Goal: Task Accomplishment & Management: Manage account settings

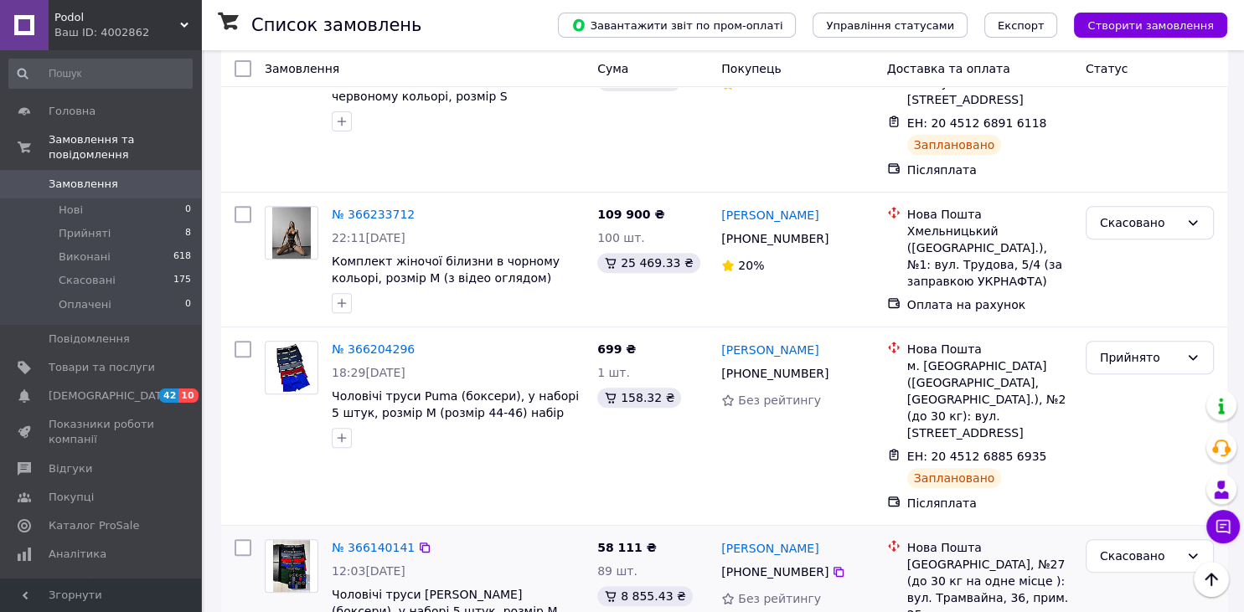
scroll to position [796, 0]
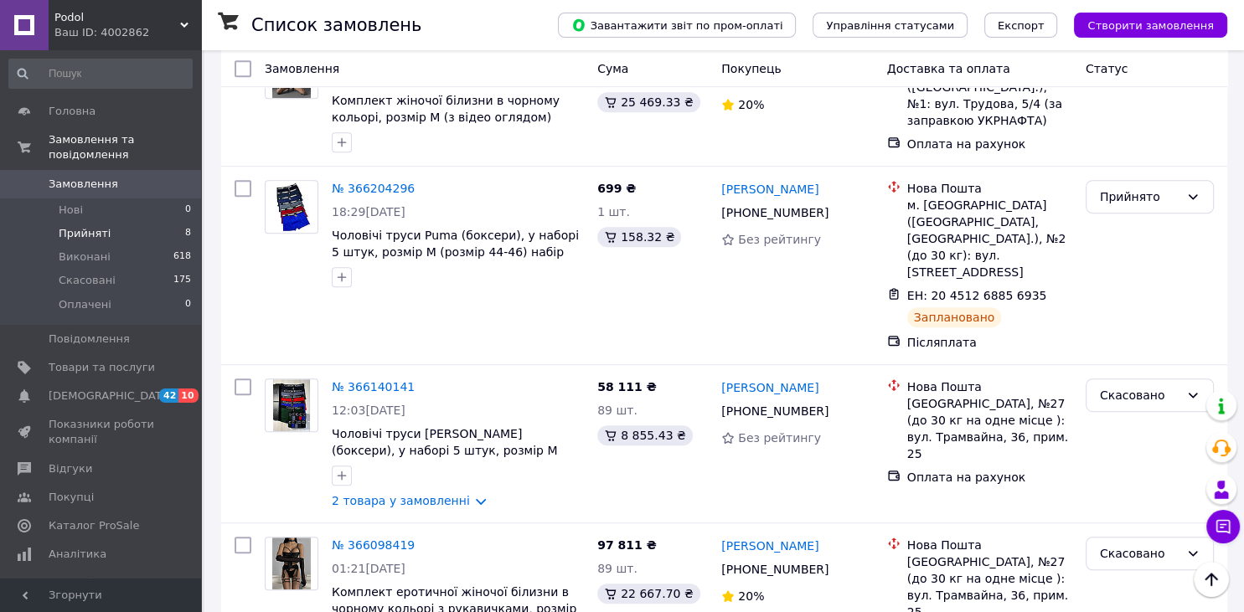
click at [121, 222] on li "Прийняті 8" at bounding box center [100, 233] width 201 height 23
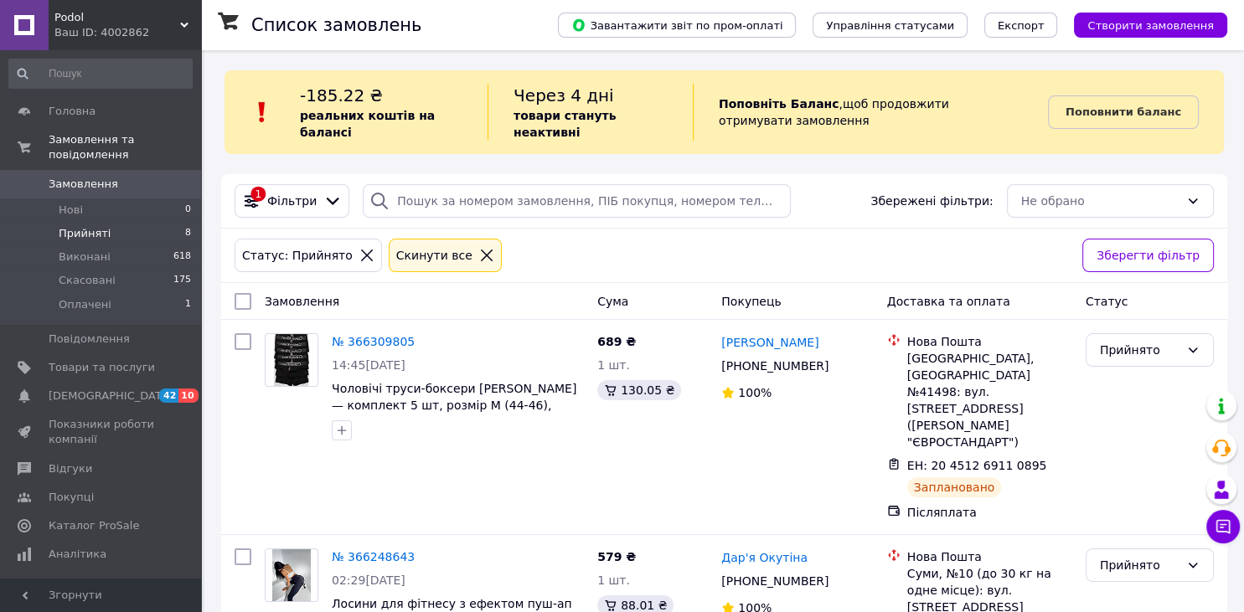
click at [101, 177] on span "Замовлення" at bounding box center [84, 184] width 70 height 15
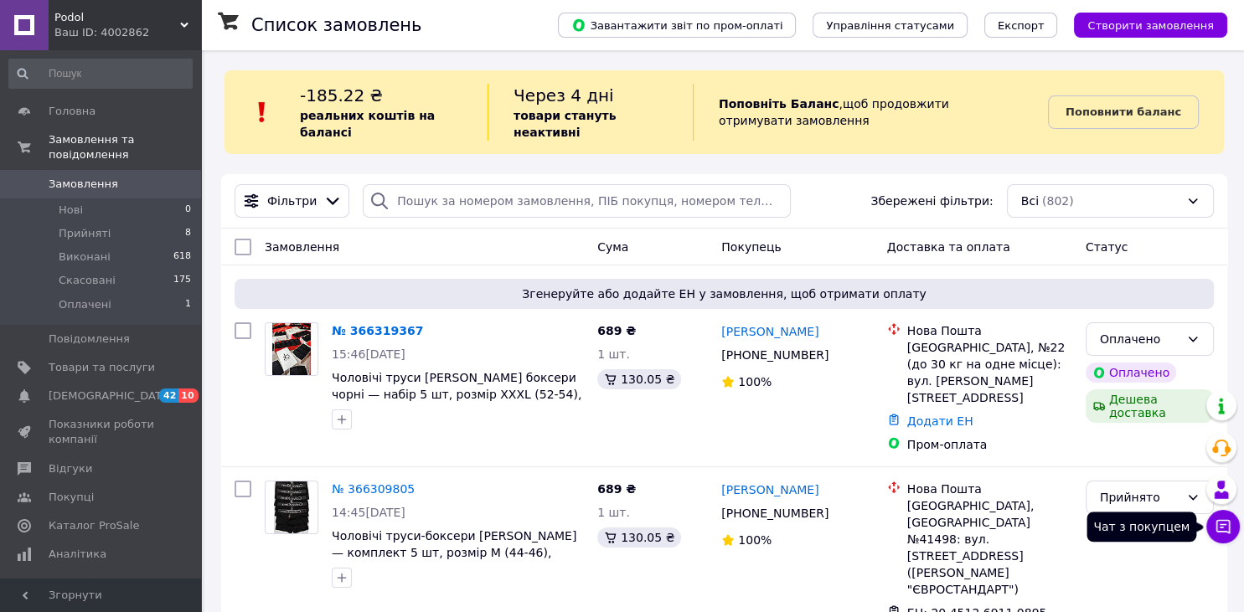
click at [1221, 525] on icon at bounding box center [1223, 527] width 14 height 14
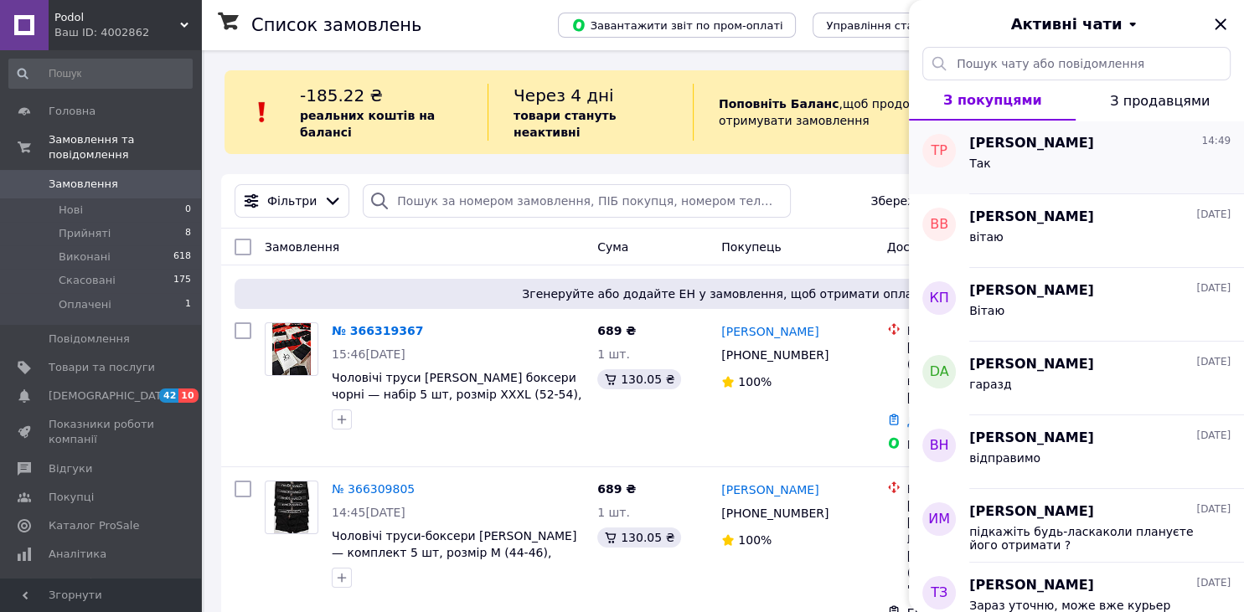
click at [1069, 154] on div "Так" at bounding box center [1099, 166] width 261 height 27
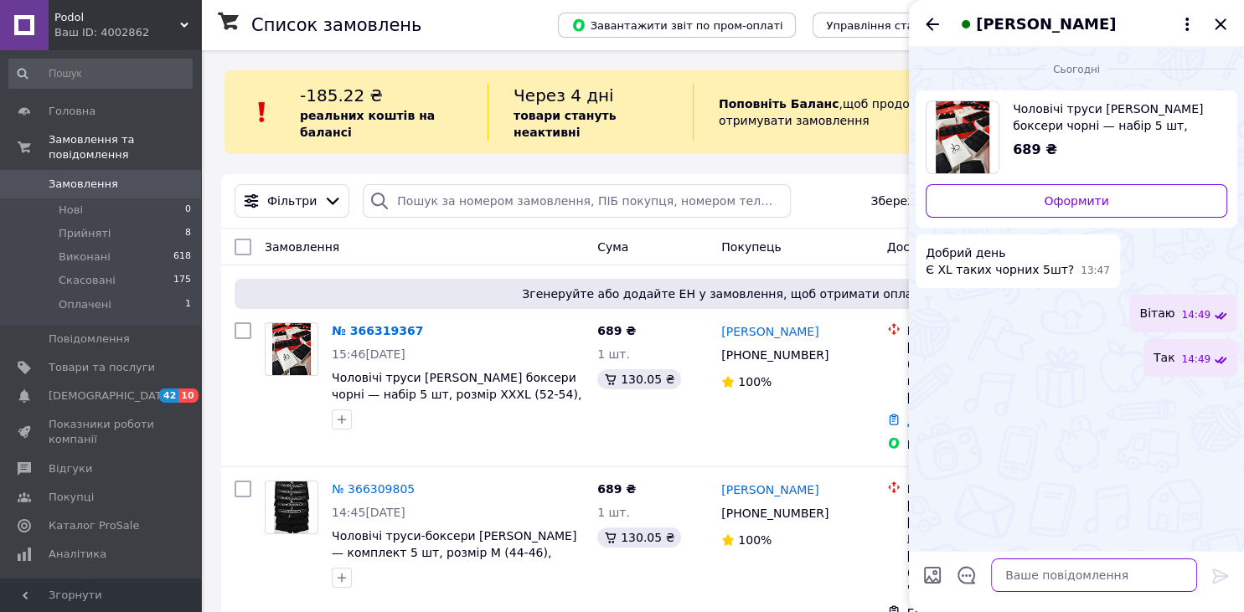
click at [1090, 577] on textarea at bounding box center [1094, 576] width 206 height 34
type textarea "d"
type textarea "вам XXXL чи XL ?"
click at [936, 23] on icon "Назад" at bounding box center [931, 24] width 13 height 13
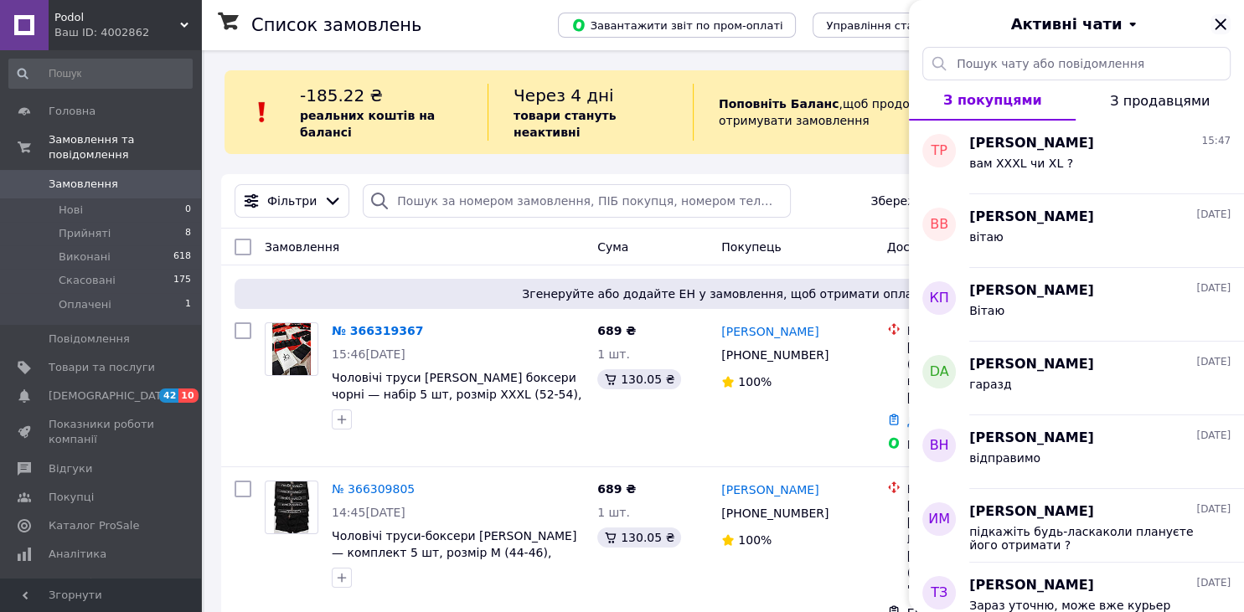
click at [1219, 18] on icon "Закрити" at bounding box center [1220, 24] width 20 height 20
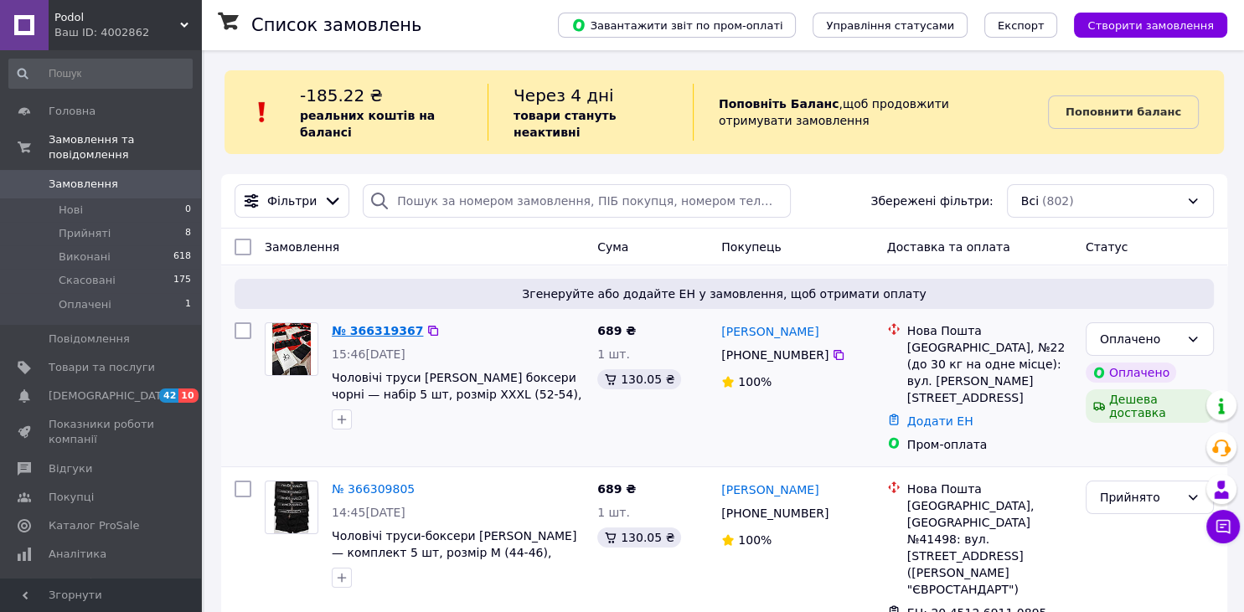
click at [391, 331] on link "№ 366319367" at bounding box center [377, 330] width 91 height 13
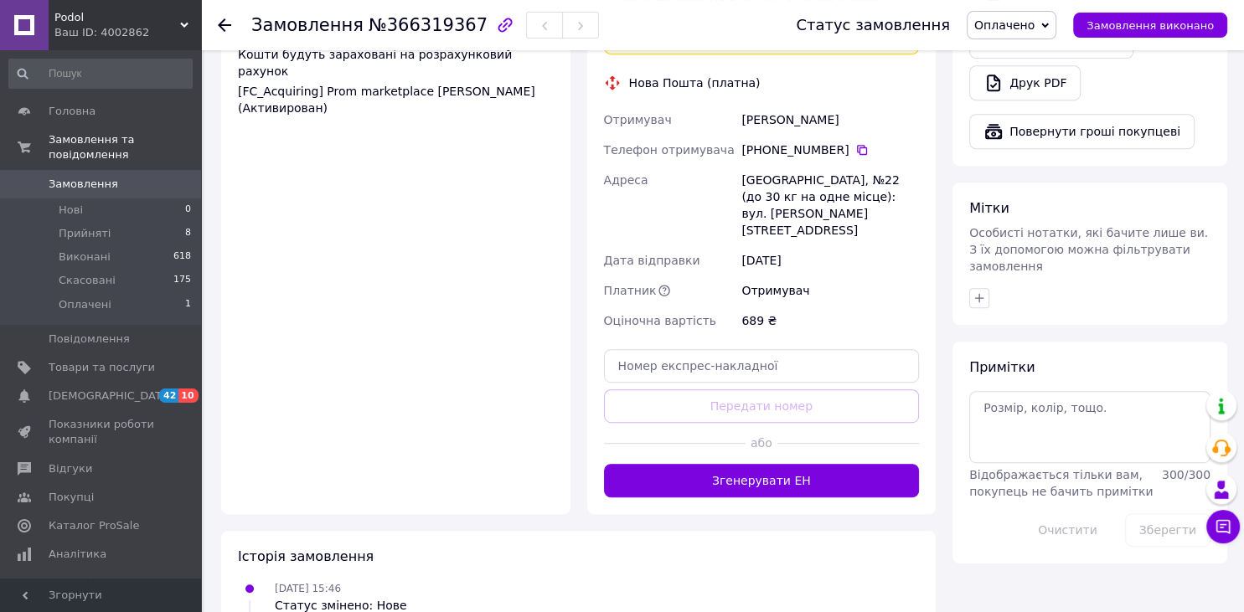
scroll to position [758, 0]
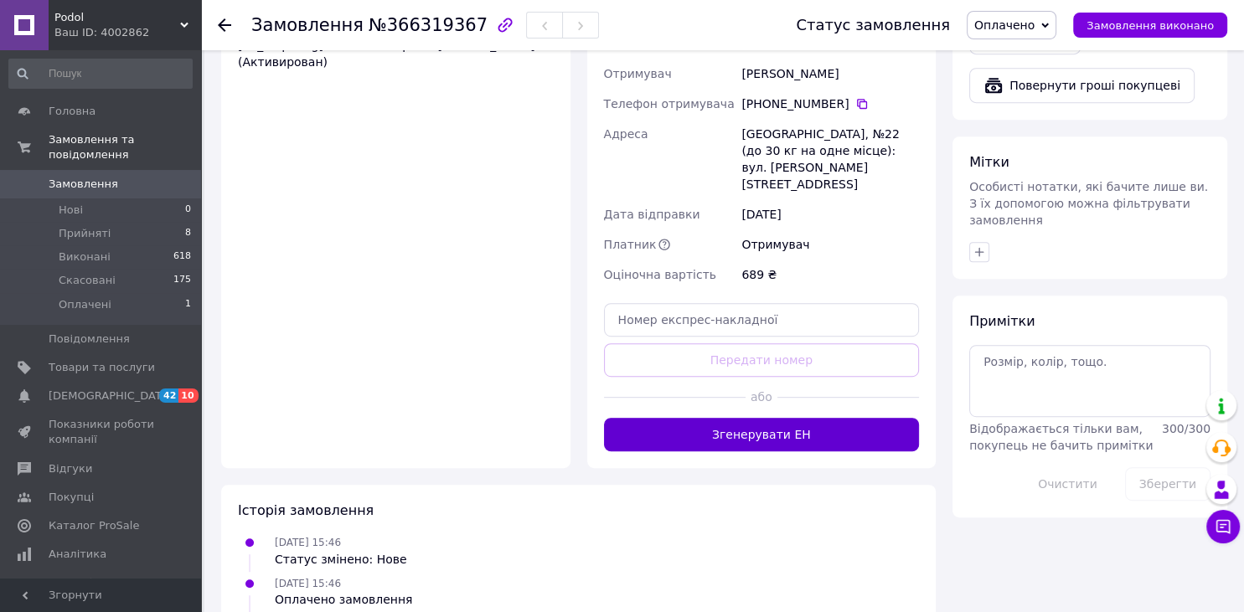
click at [822, 418] on button "Згенерувати ЕН" at bounding box center [762, 435] width 316 height 34
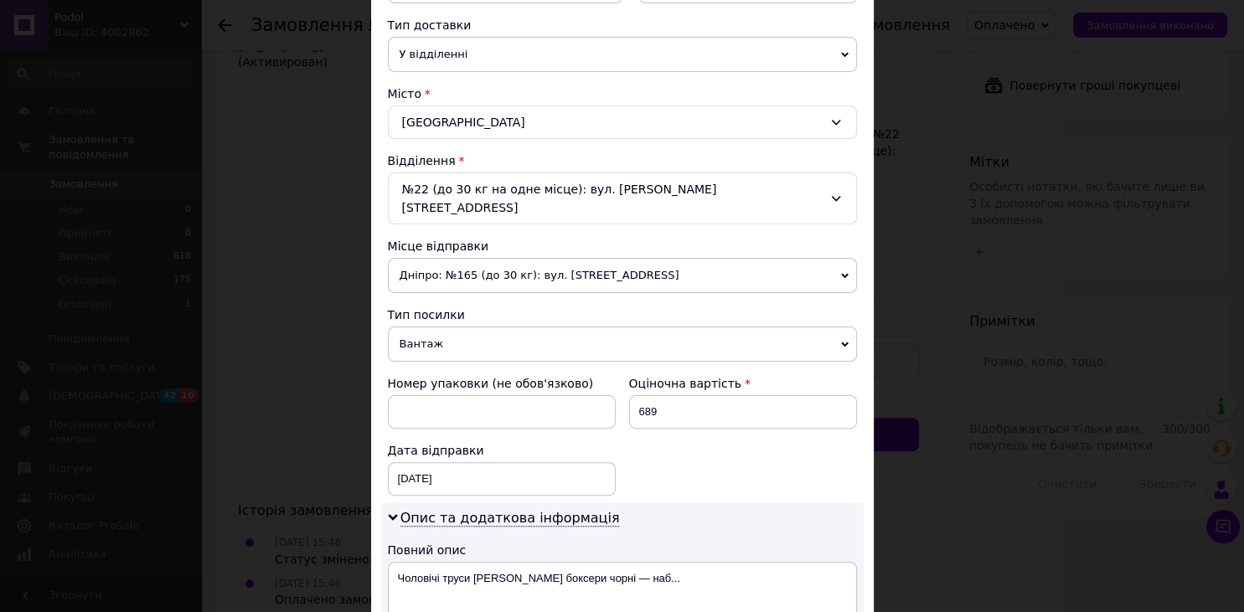
scroll to position [462, 0]
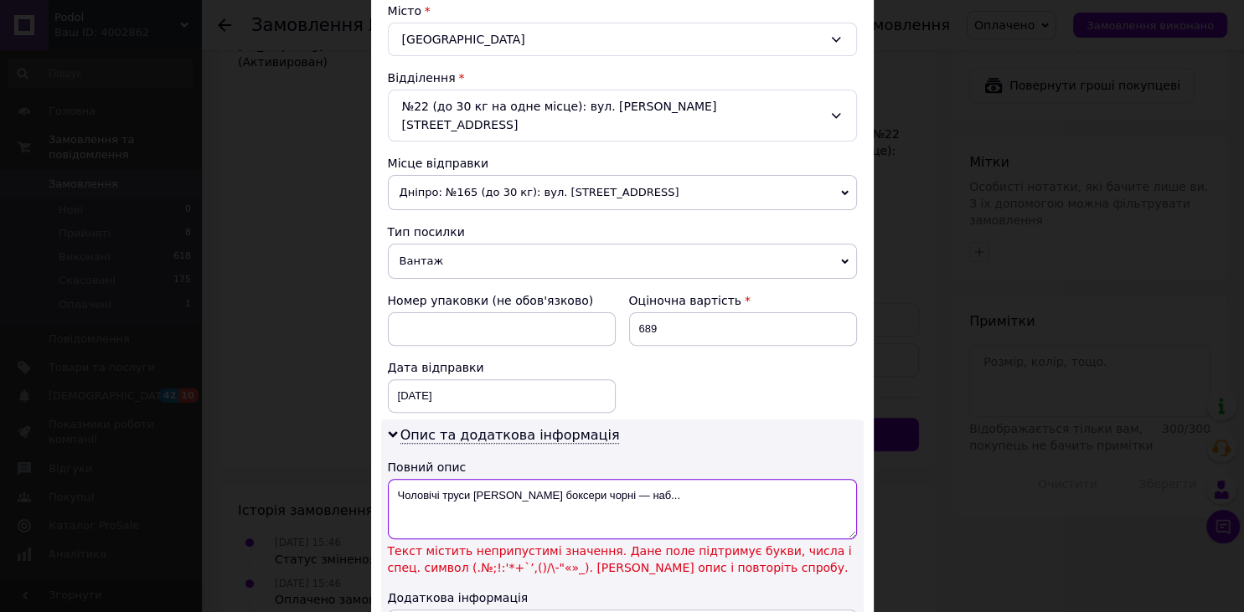
drag, startPoint x: 618, startPoint y: 471, endPoint x: 606, endPoint y: 471, distance: 11.7
click at [606, 479] on textarea "Чоловічі труси Celvin Klain боксери чорні — наб..." at bounding box center [622, 509] width 469 height 60
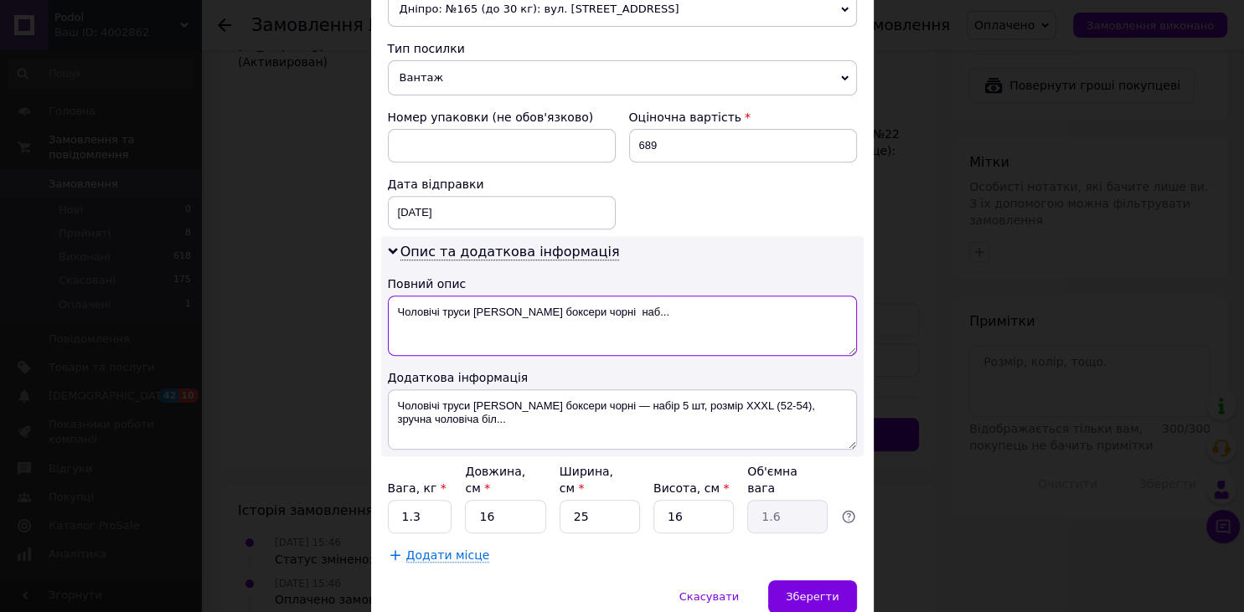
scroll to position [647, 0]
type textarea "Чоловічі труси Celvin Klain боксери чорні наб..."
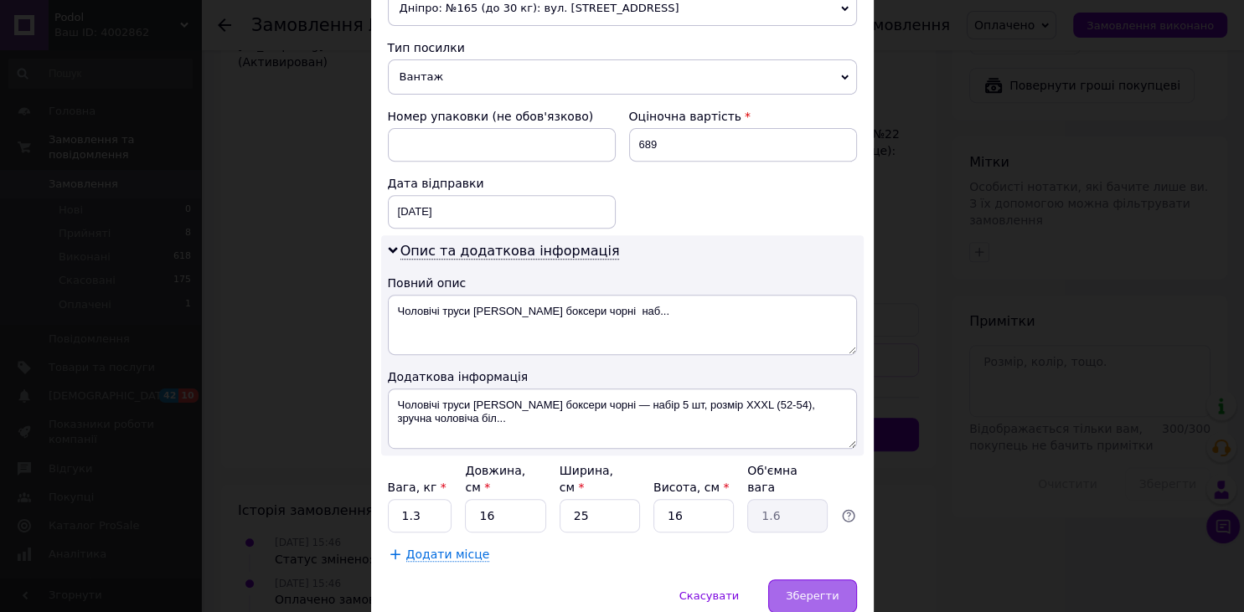
click at [826, 590] on span "Зберегти" at bounding box center [812, 596] width 53 height 13
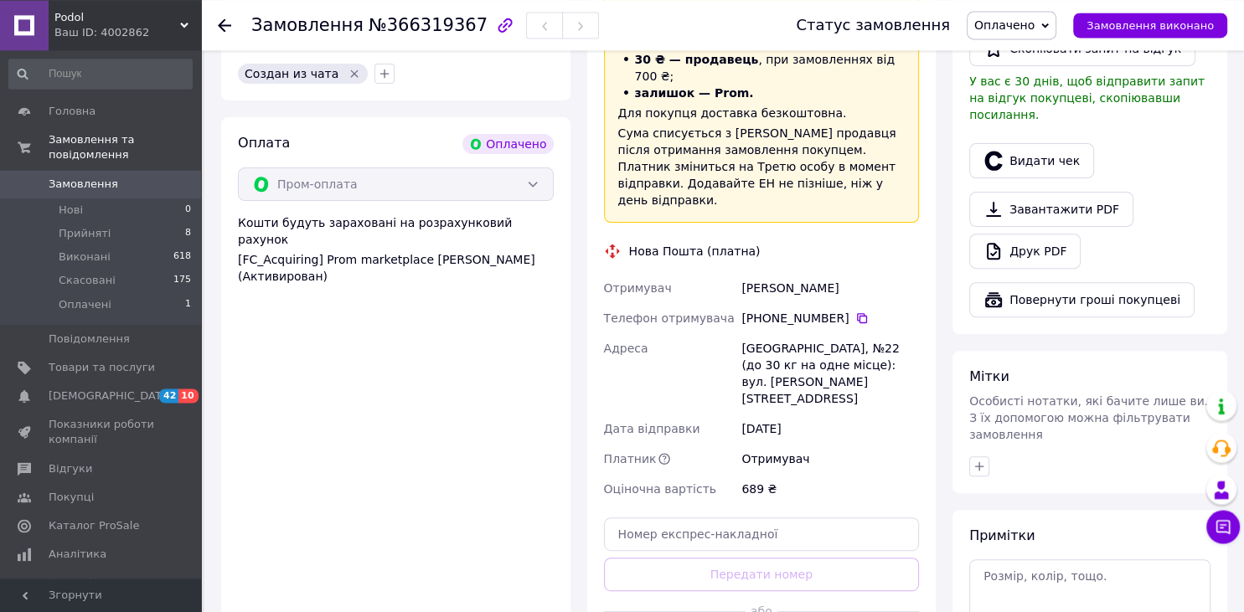
scroll to position [707, 0]
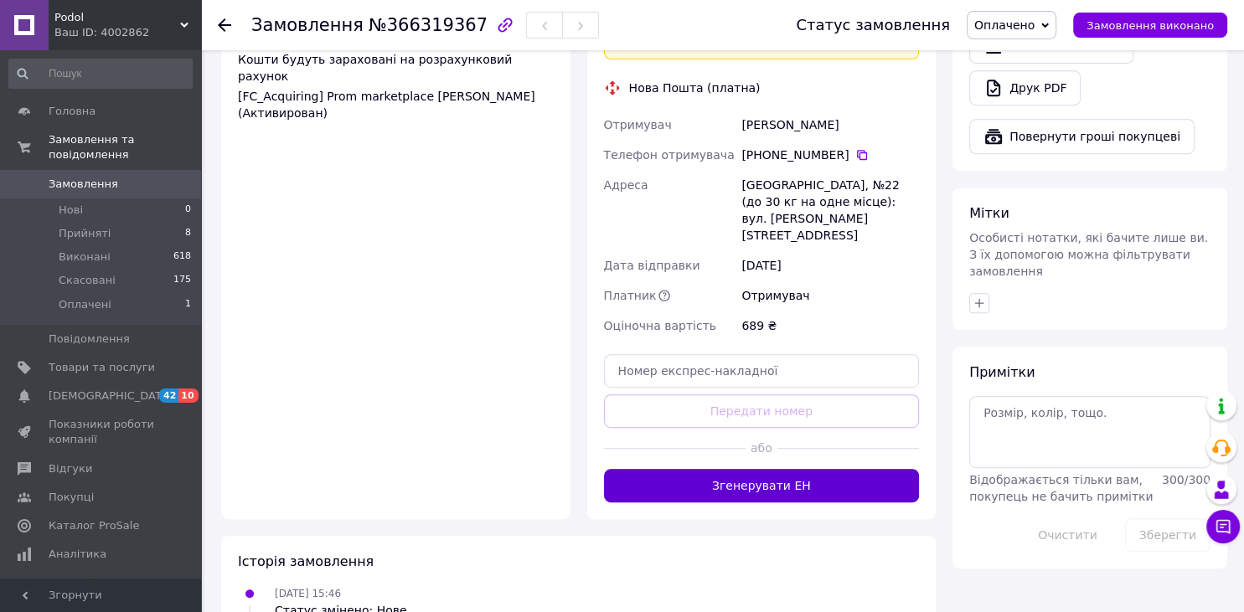
click at [706, 469] on button "Згенерувати ЕН" at bounding box center [762, 486] width 316 height 34
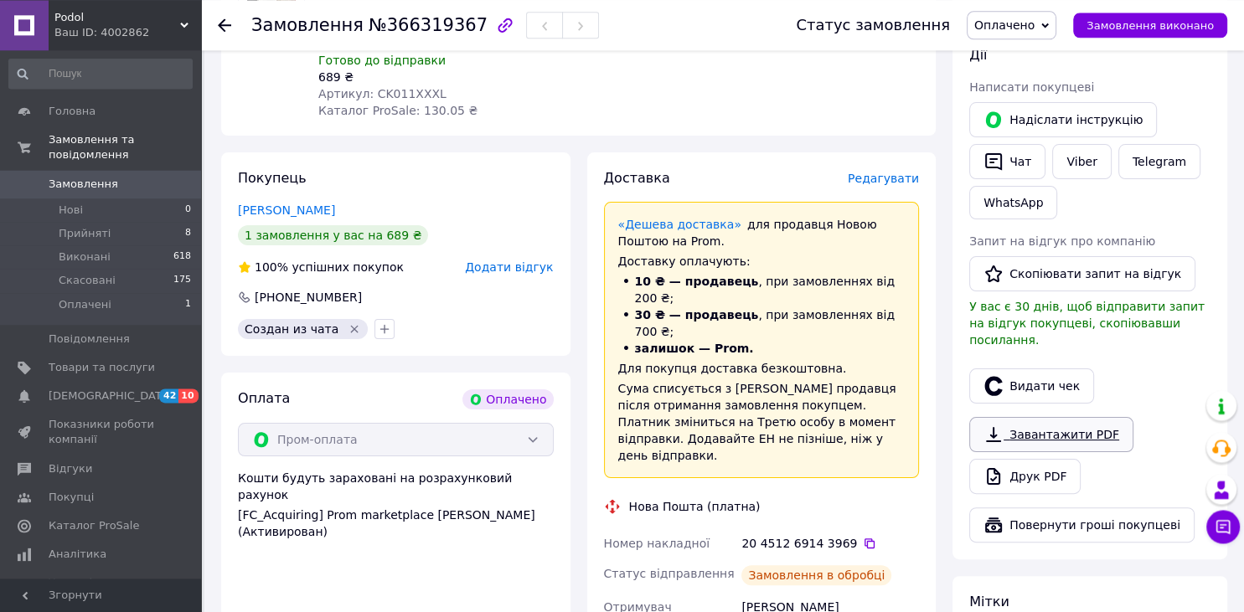
scroll to position [265, 0]
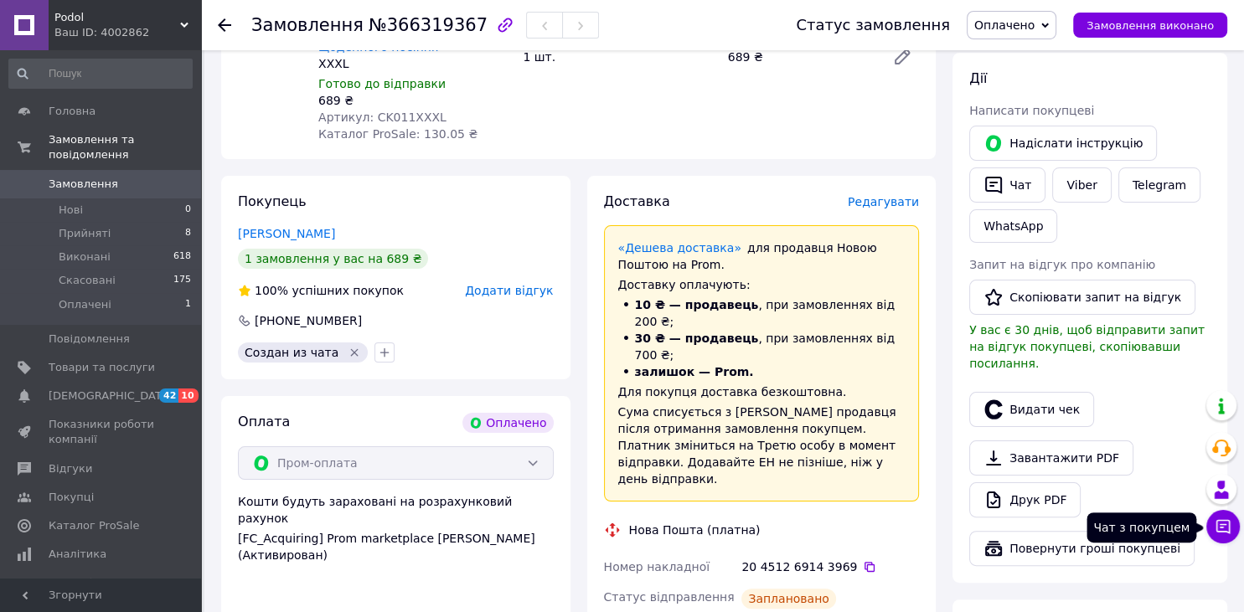
click at [1220, 524] on icon at bounding box center [1222, 526] width 17 height 17
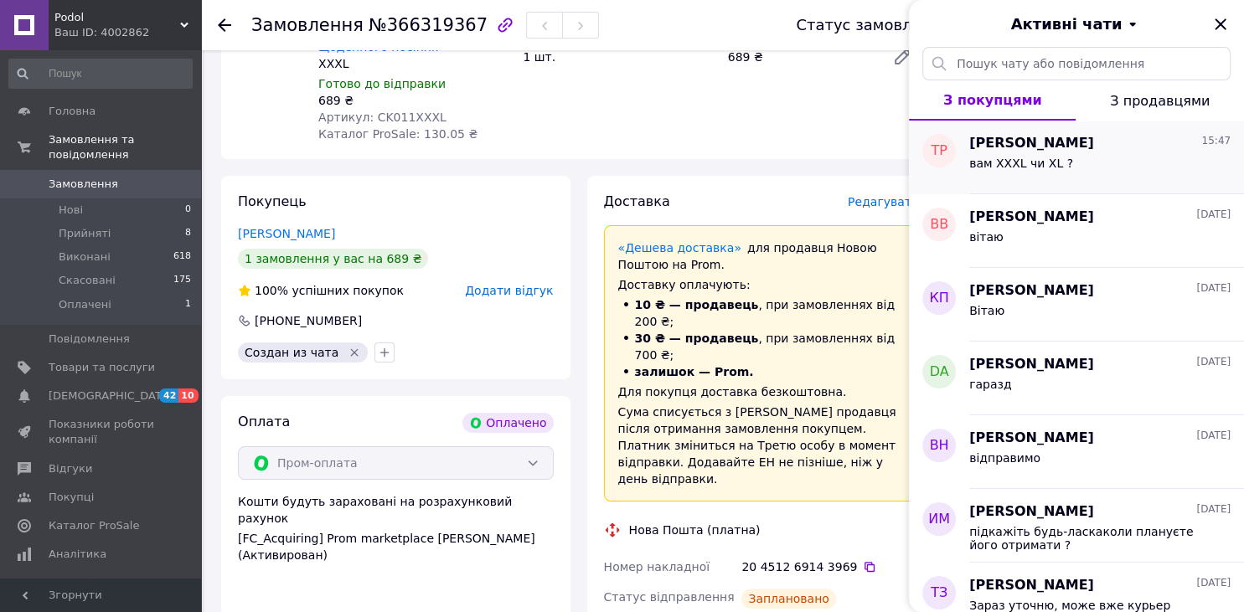
click at [1025, 173] on div "вам XXXL чи XL ?" at bounding box center [1021, 168] width 104 height 23
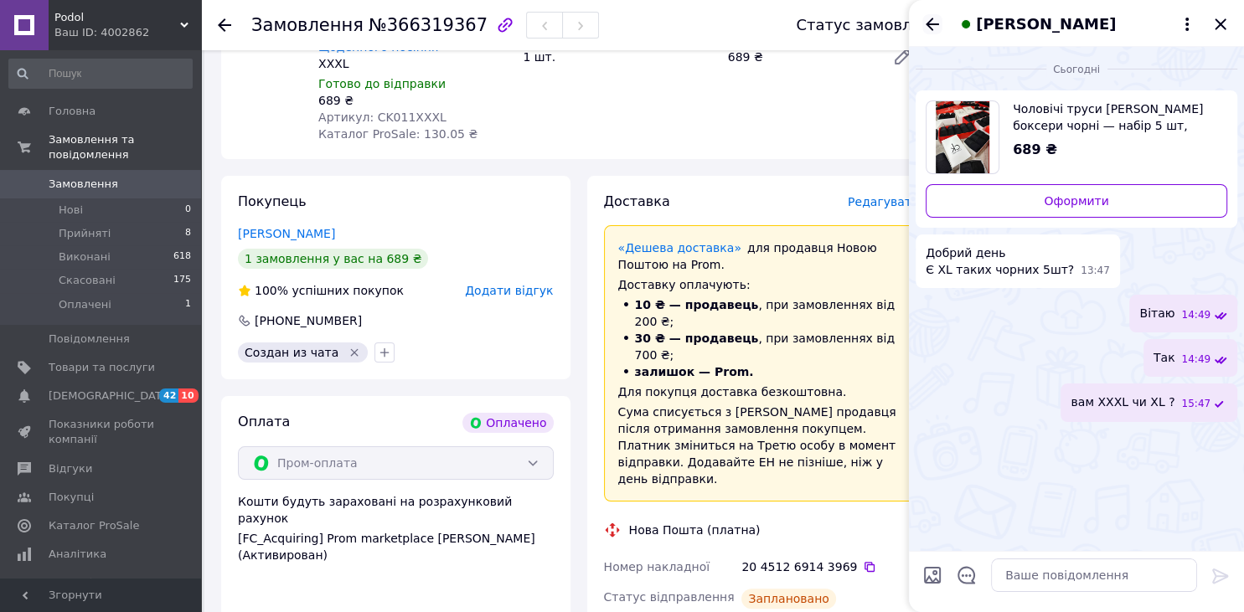
click at [931, 23] on icon "Назад" at bounding box center [932, 24] width 20 height 20
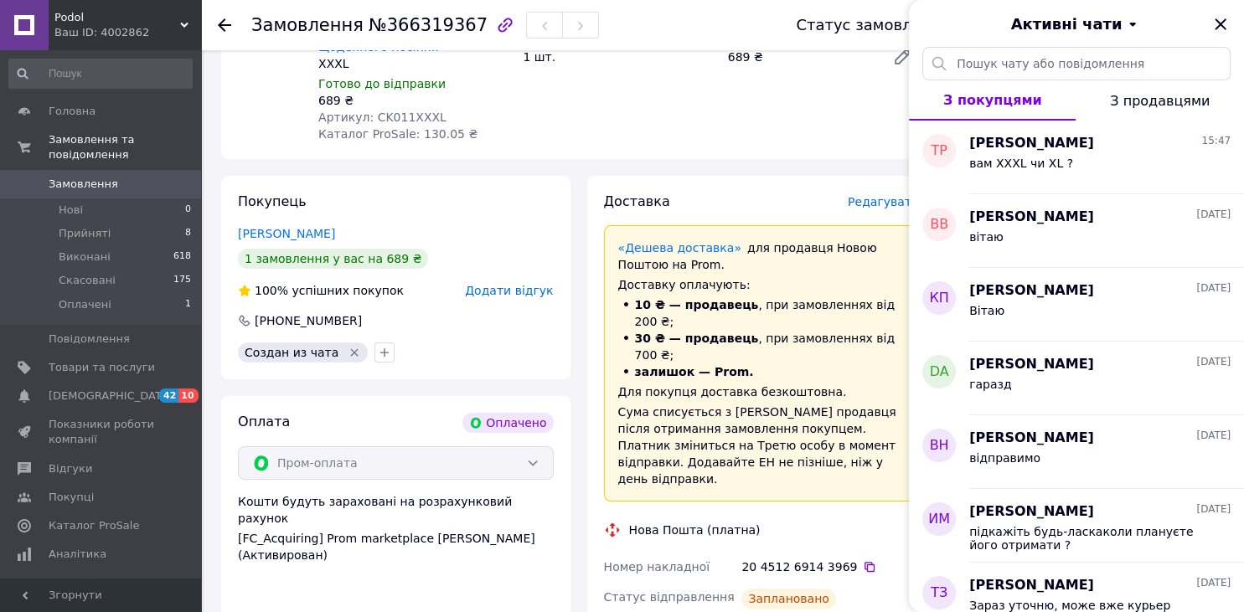
click at [1222, 24] on icon "Закрити" at bounding box center [1220, 24] width 20 height 20
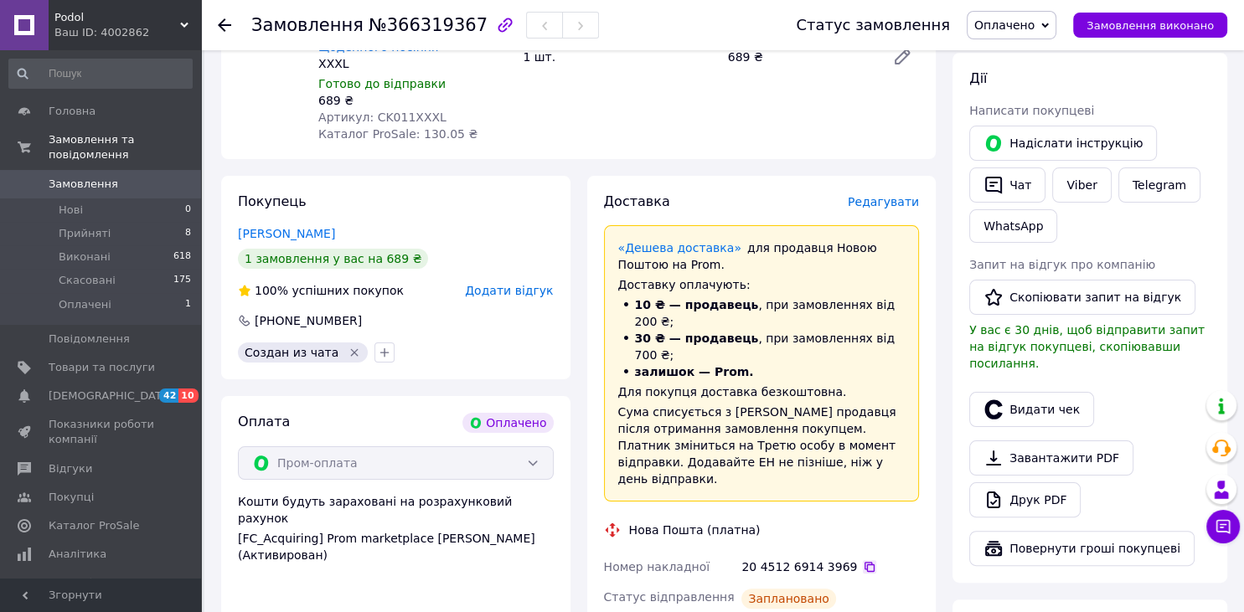
click at [864, 562] on icon at bounding box center [869, 567] width 10 height 10
click at [1224, 525] on icon at bounding box center [1223, 527] width 14 height 14
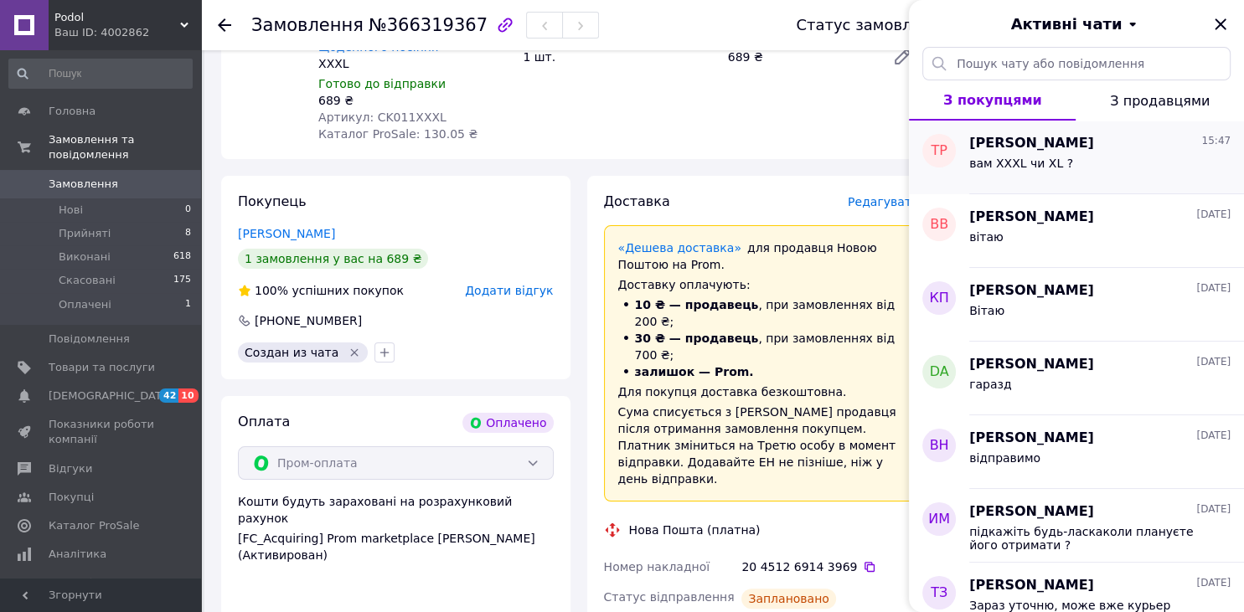
click at [1076, 160] on div "вам XXXL чи XL ?" at bounding box center [1099, 166] width 261 height 27
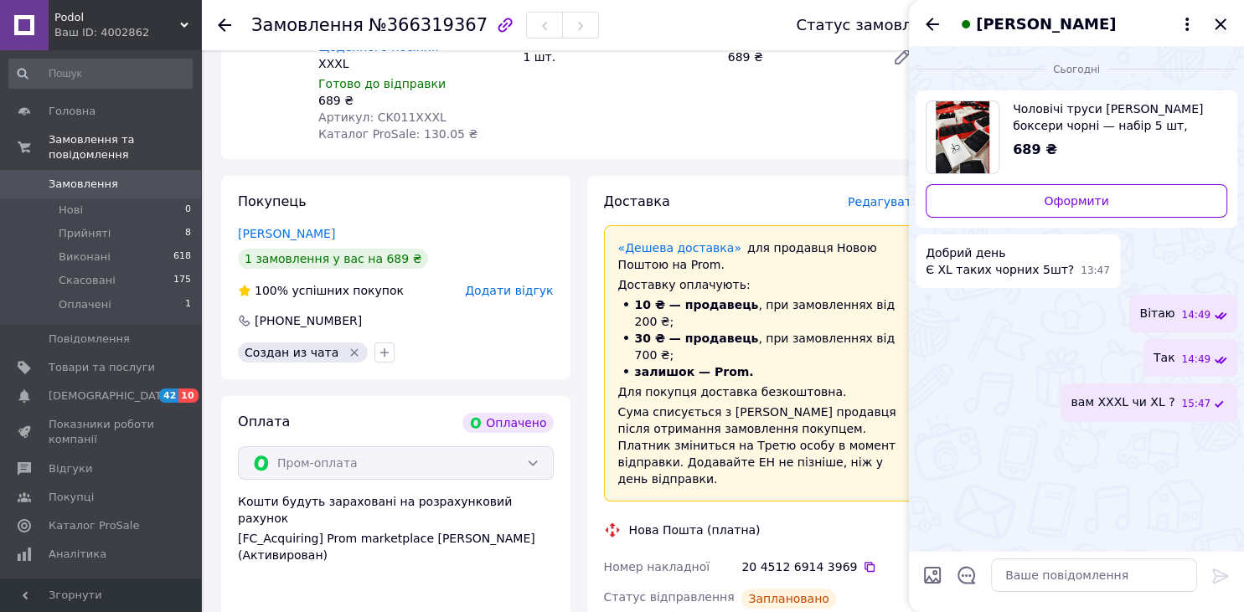
click at [1218, 27] on icon "Закрити" at bounding box center [1219, 23] width 11 height 11
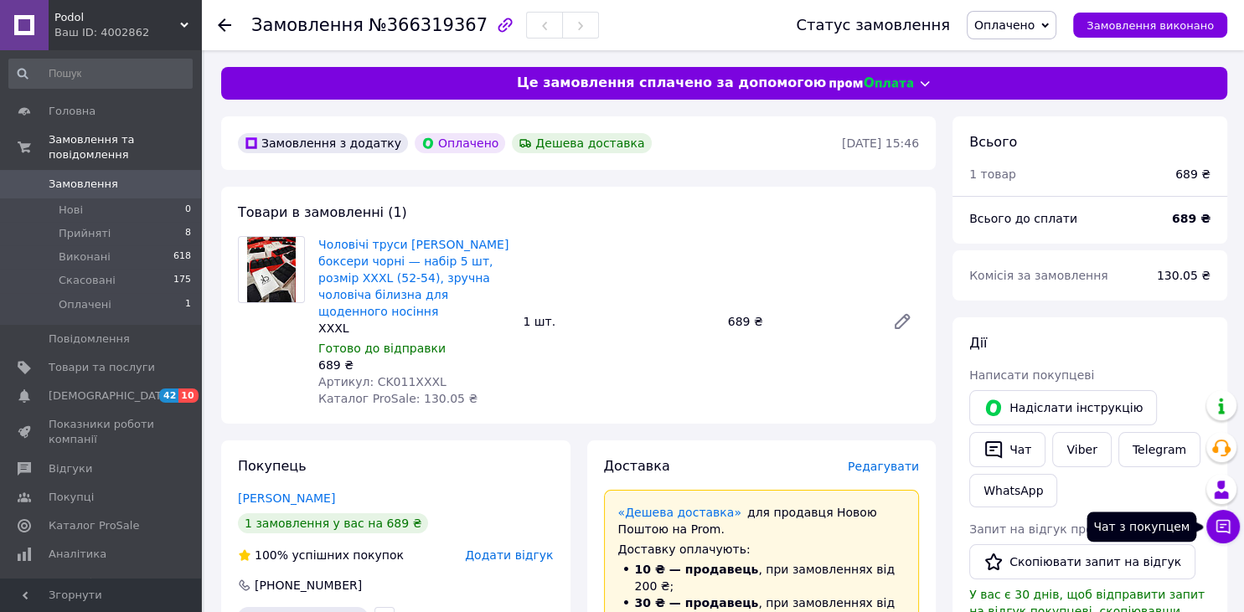
click at [1221, 528] on icon at bounding box center [1223, 527] width 14 height 14
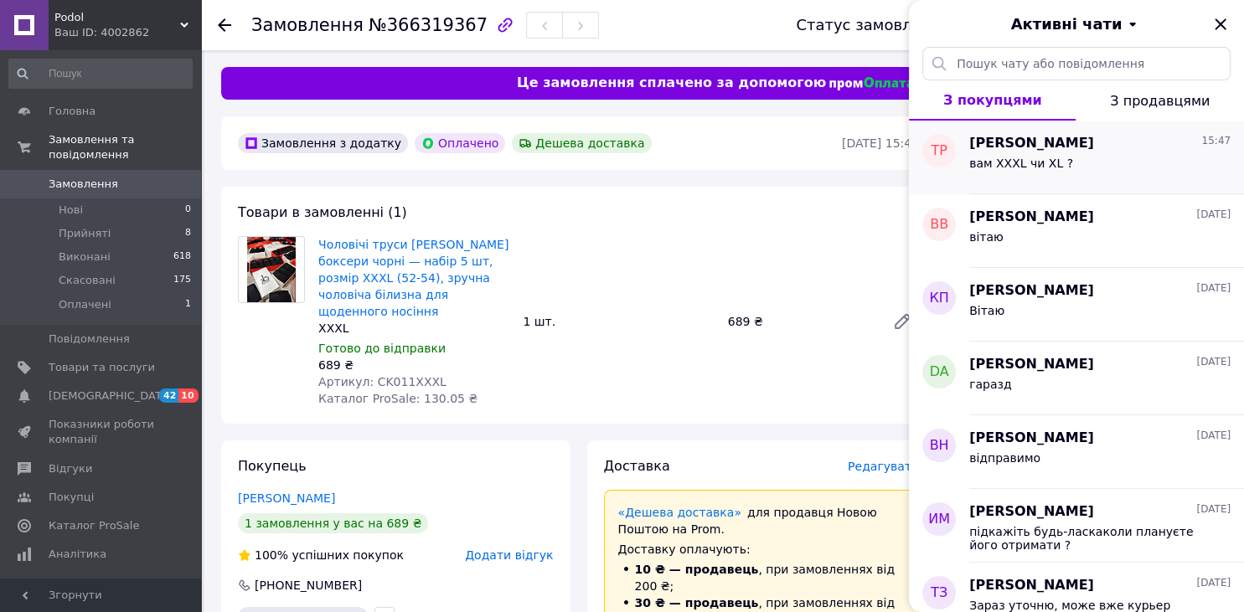
click at [1061, 168] on div "вам XXXL чи XL ?" at bounding box center [1099, 166] width 261 height 27
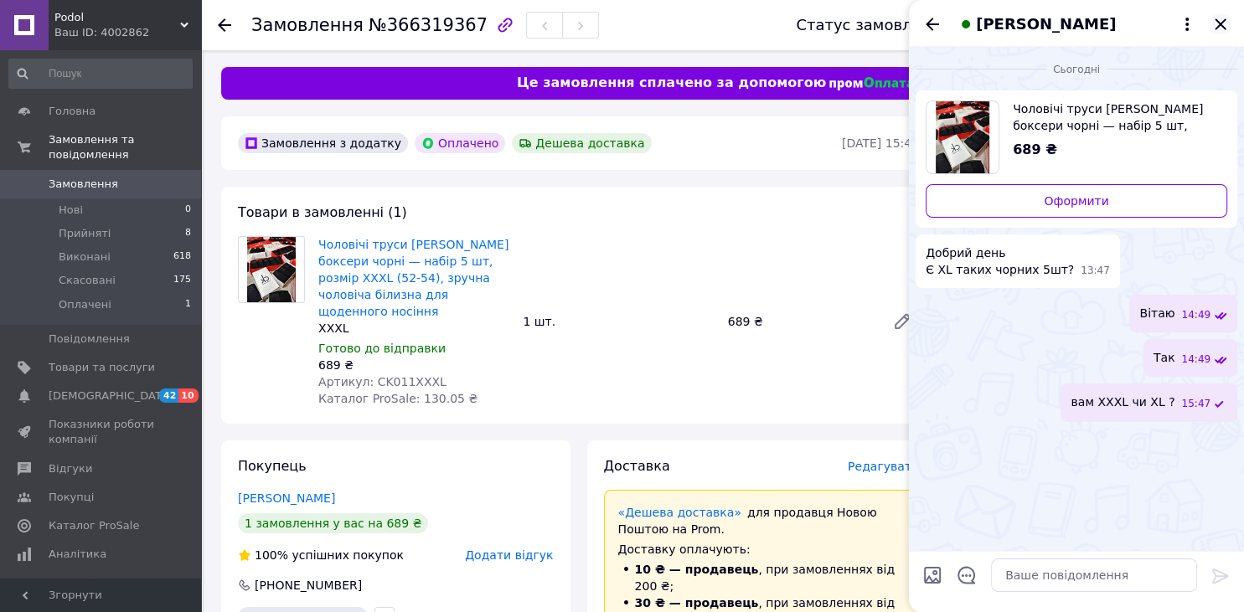
click at [1221, 21] on icon "Закрити" at bounding box center [1220, 24] width 20 height 20
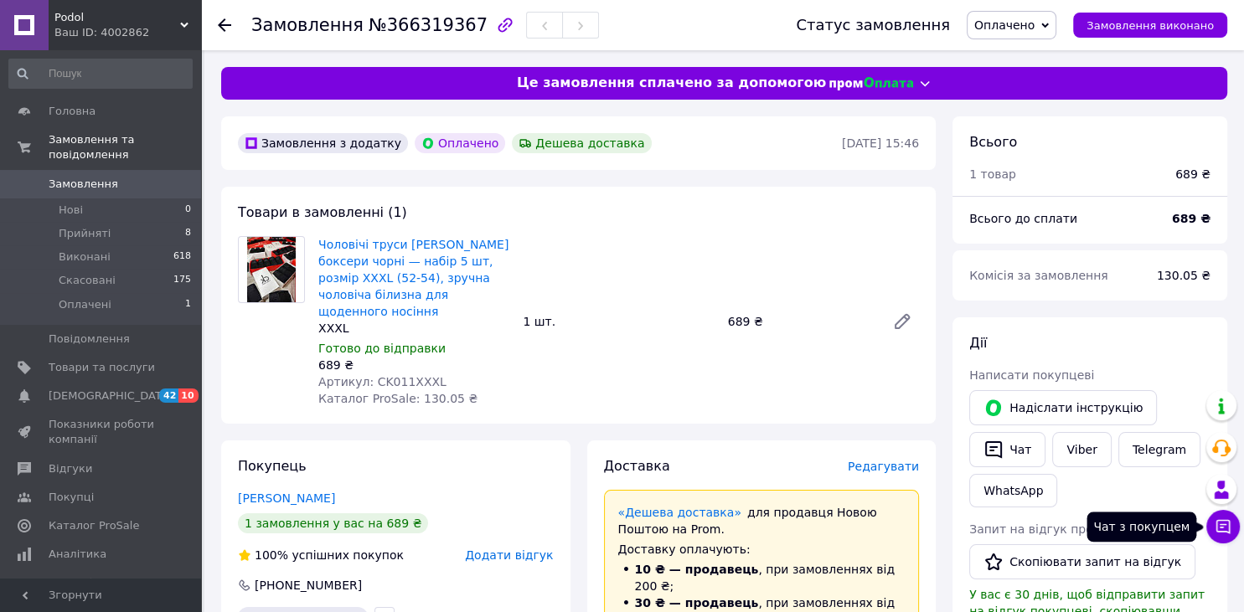
click at [1224, 528] on icon at bounding box center [1222, 526] width 17 height 17
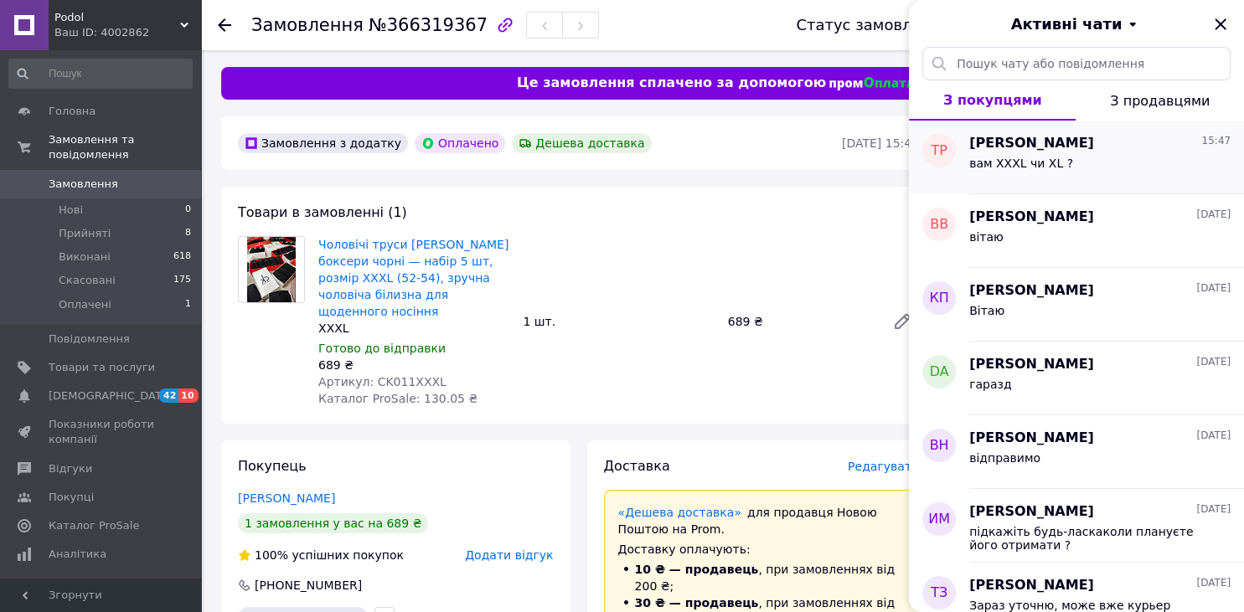
click at [1125, 157] on div "вам XXXL чи XL ?" at bounding box center [1099, 166] width 261 height 27
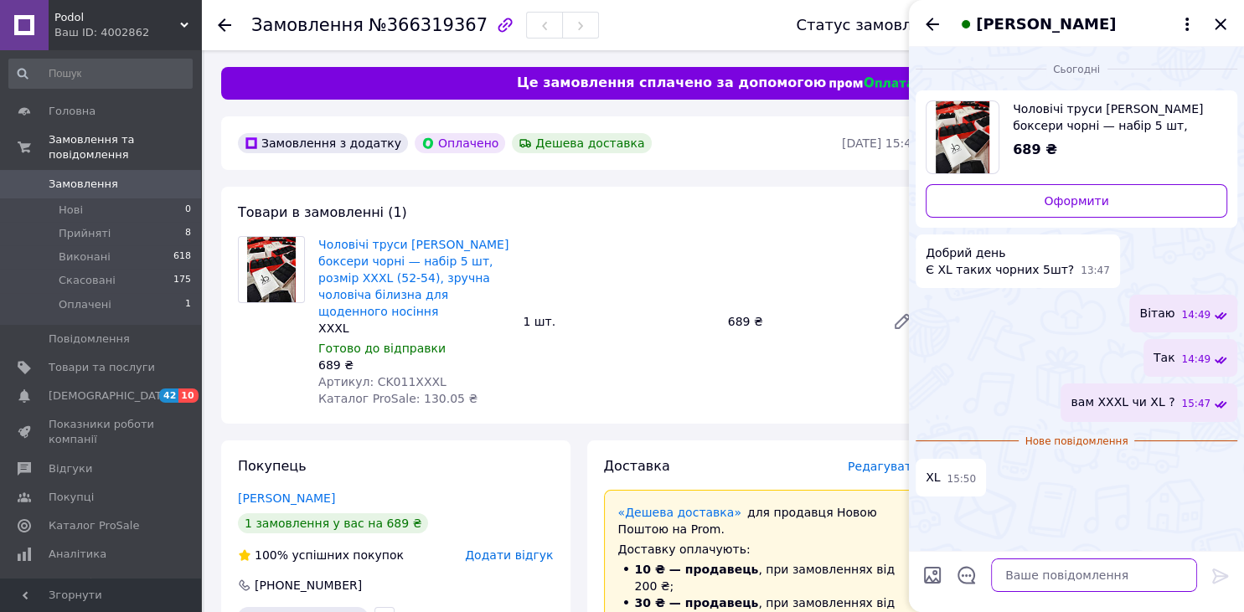
click at [1070, 574] on textarea at bounding box center [1094, 576] width 206 height 34
type textarea "відправимо"
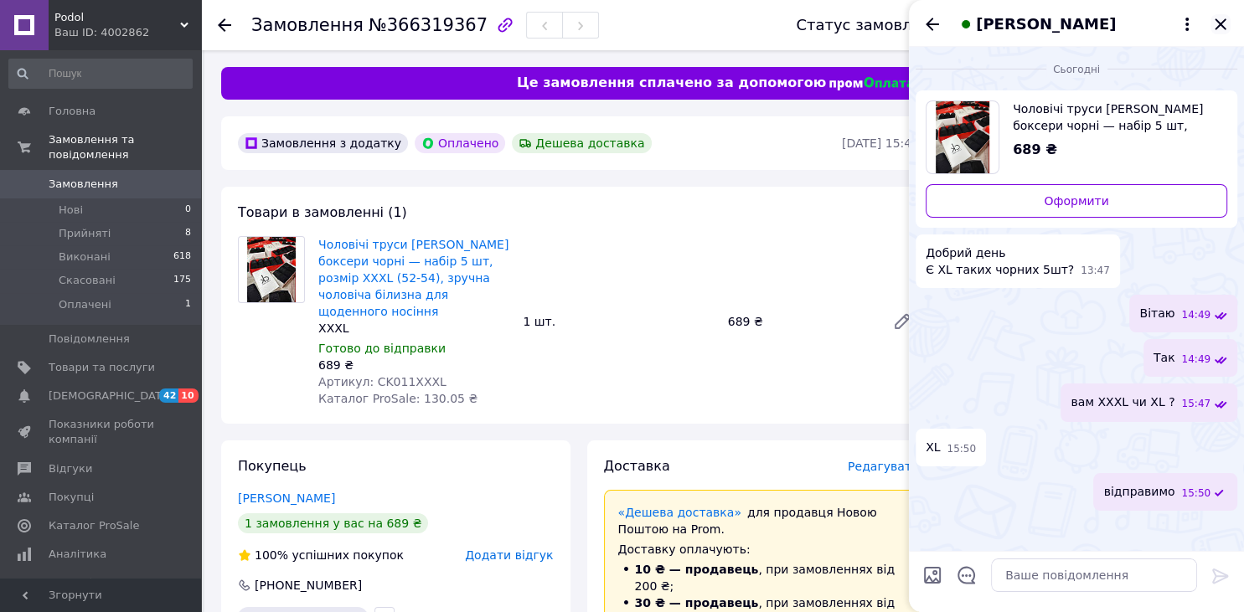
click at [1224, 24] on icon "Закрити" at bounding box center [1220, 24] width 20 height 20
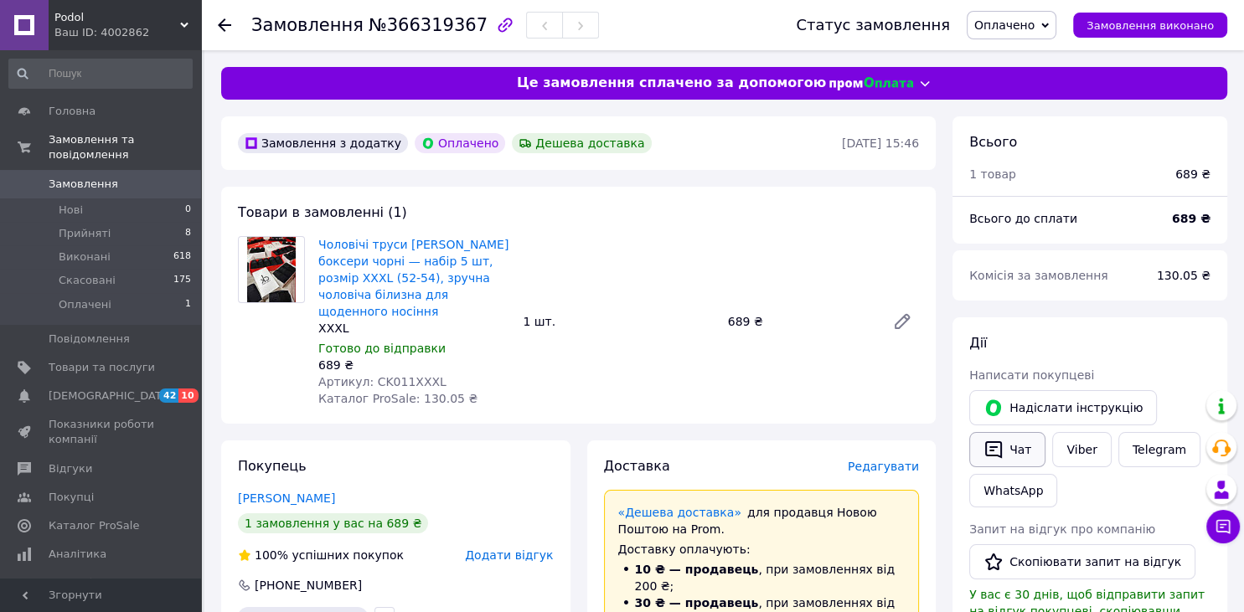
click at [1013, 451] on button "Чат" at bounding box center [1007, 449] width 76 height 35
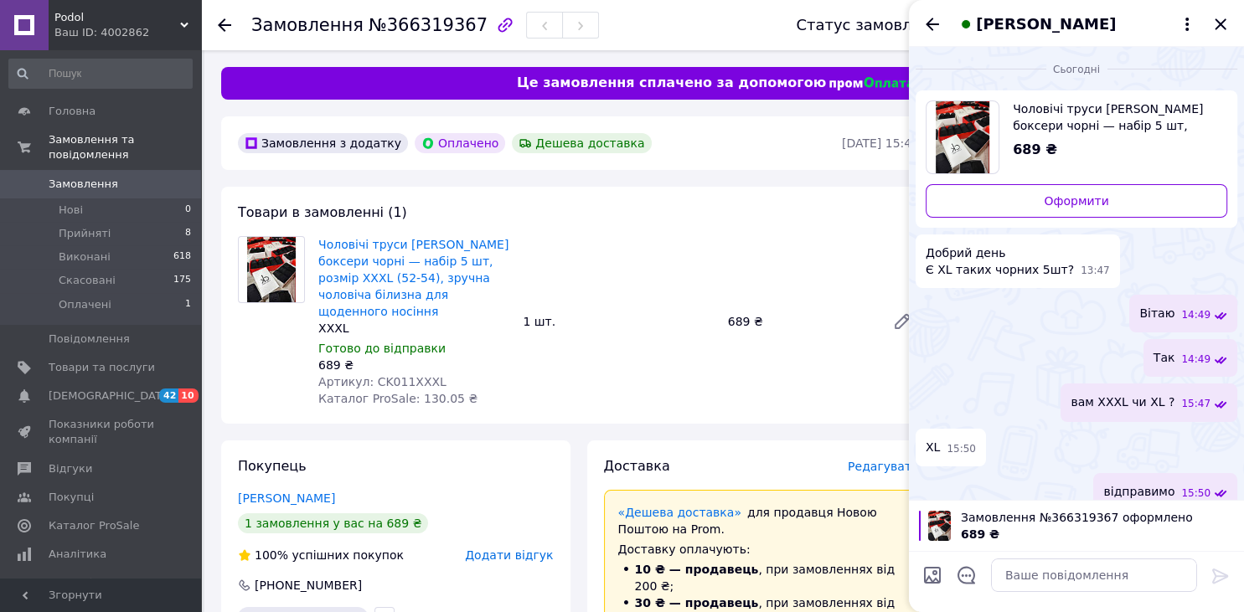
scroll to position [17, 0]
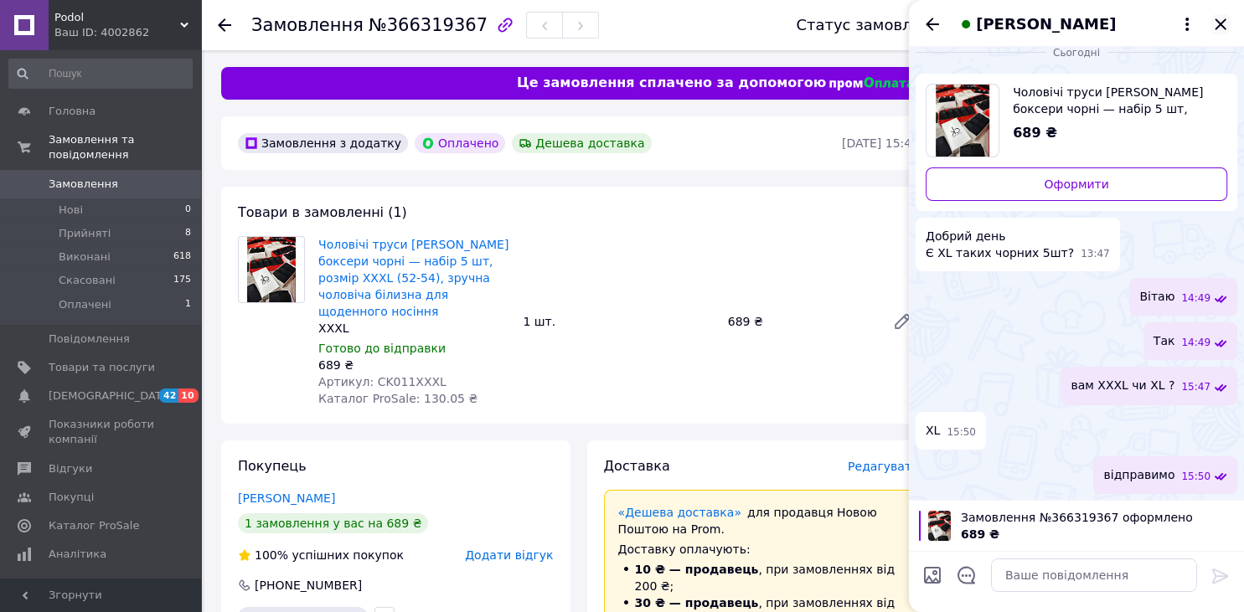
click at [1217, 24] on icon "Закрити" at bounding box center [1220, 24] width 20 height 20
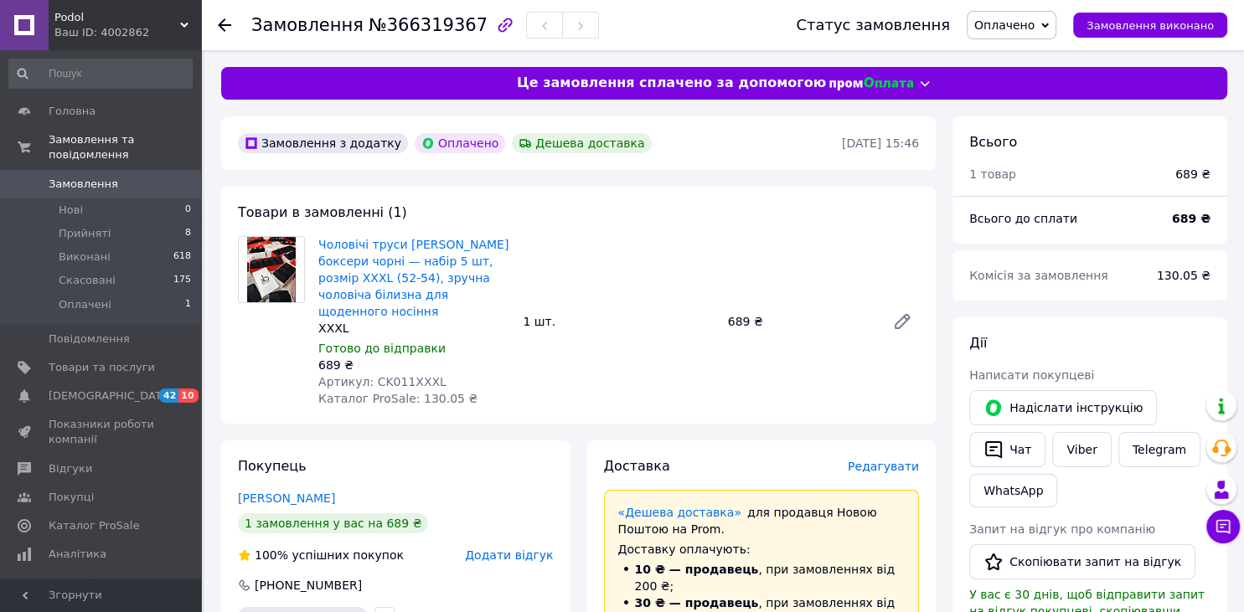
click at [134, 177] on span "Замовлення" at bounding box center [102, 184] width 106 height 15
